Goal: Navigation & Orientation: Find specific page/section

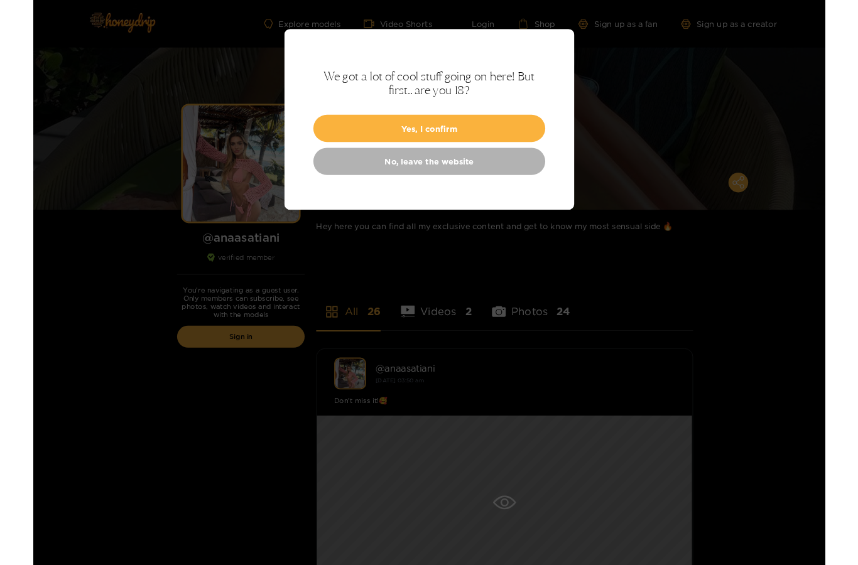
scroll to position [78, 0]
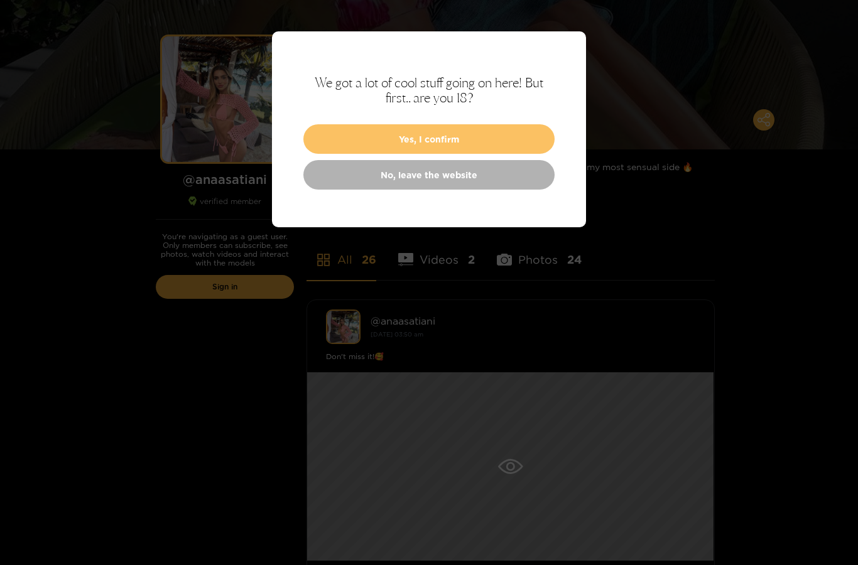
click at [533, 130] on button "Yes, I confirm" at bounding box center [428, 139] width 251 height 30
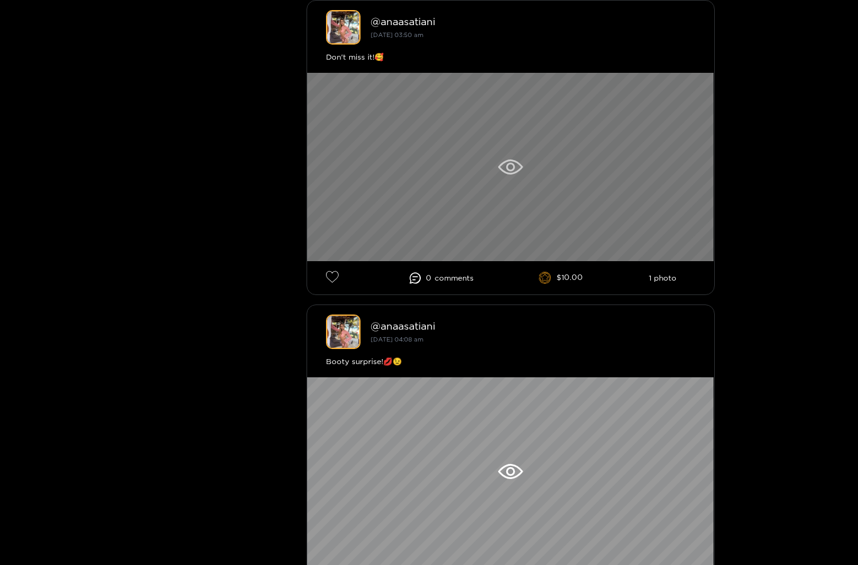
scroll to position [378, 0]
click at [504, 185] on div at bounding box center [510, 167] width 407 height 188
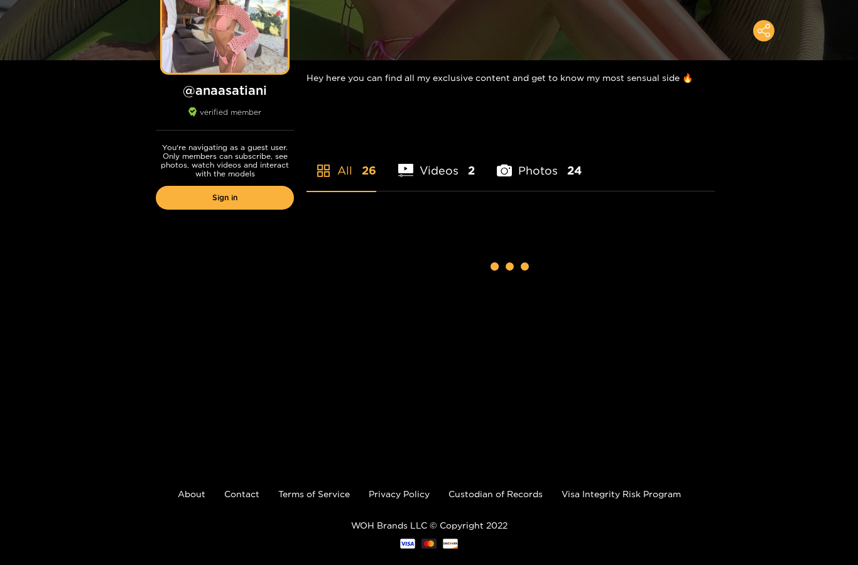
scroll to position [188, 0]
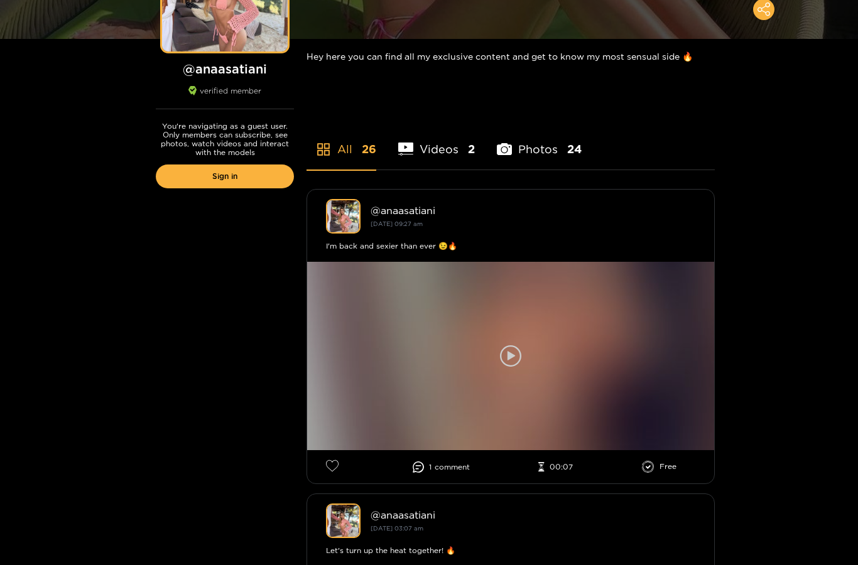
click at [504, 361] on icon at bounding box center [510, 355] width 21 height 21
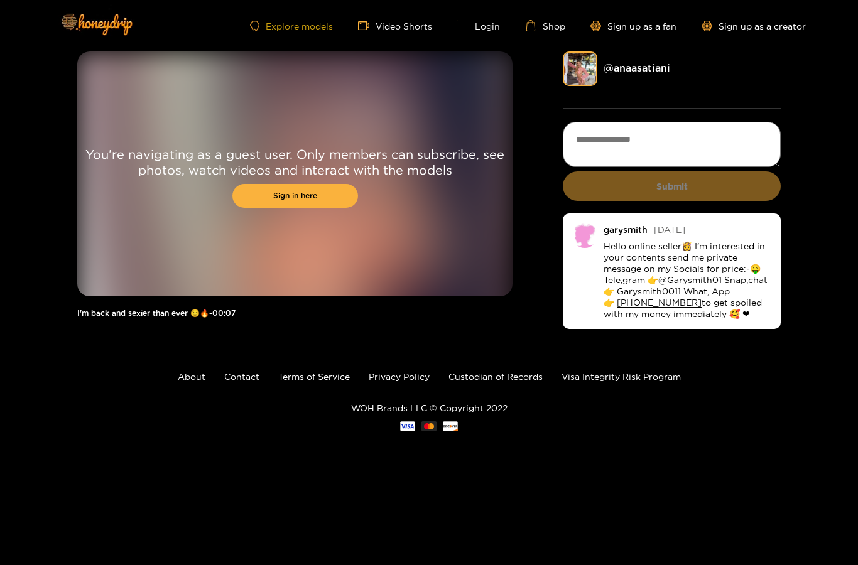
click at [261, 28] on link "Explore models" at bounding box center [291, 26] width 83 height 11
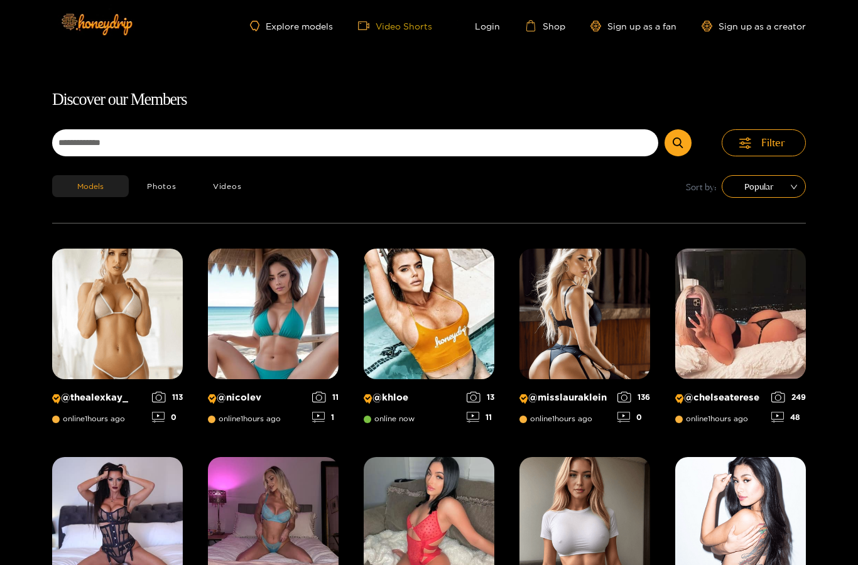
click at [403, 29] on link "Video Shorts" at bounding box center [395, 25] width 74 height 11
